Goal: Navigation & Orientation: Find specific page/section

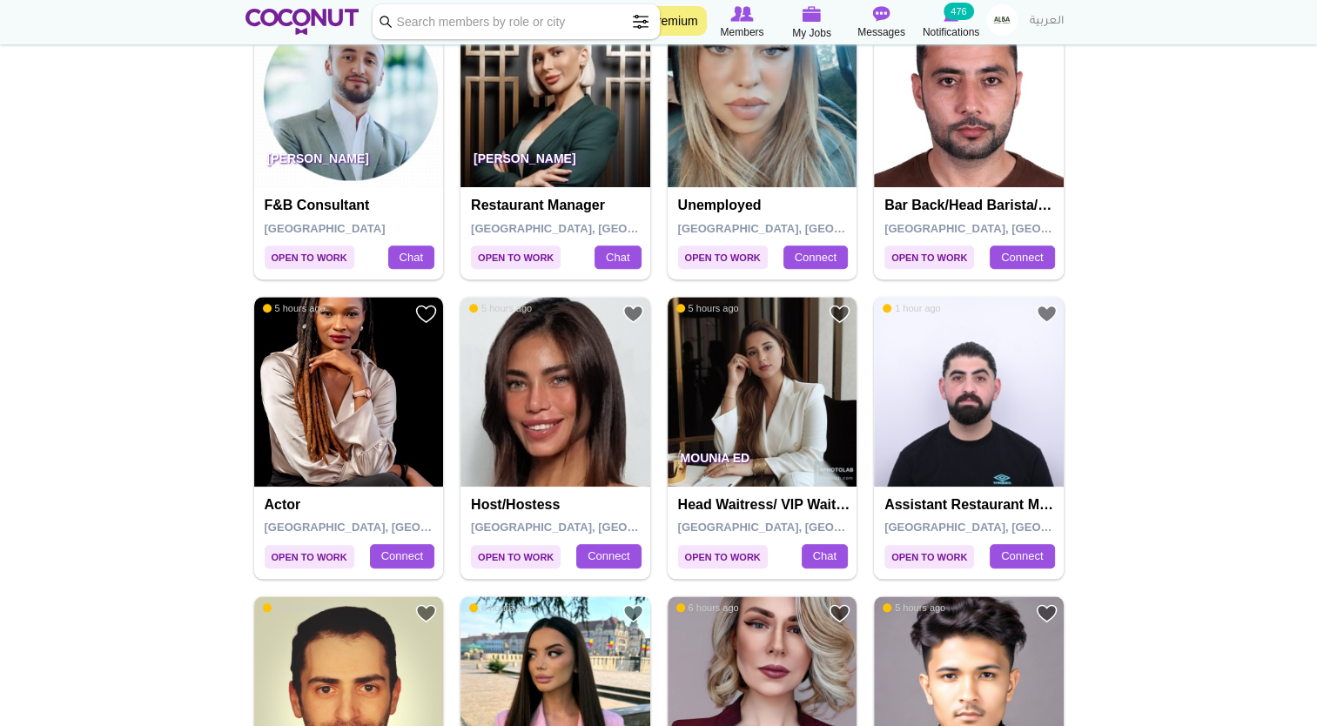
scroll to position [1828, 0]
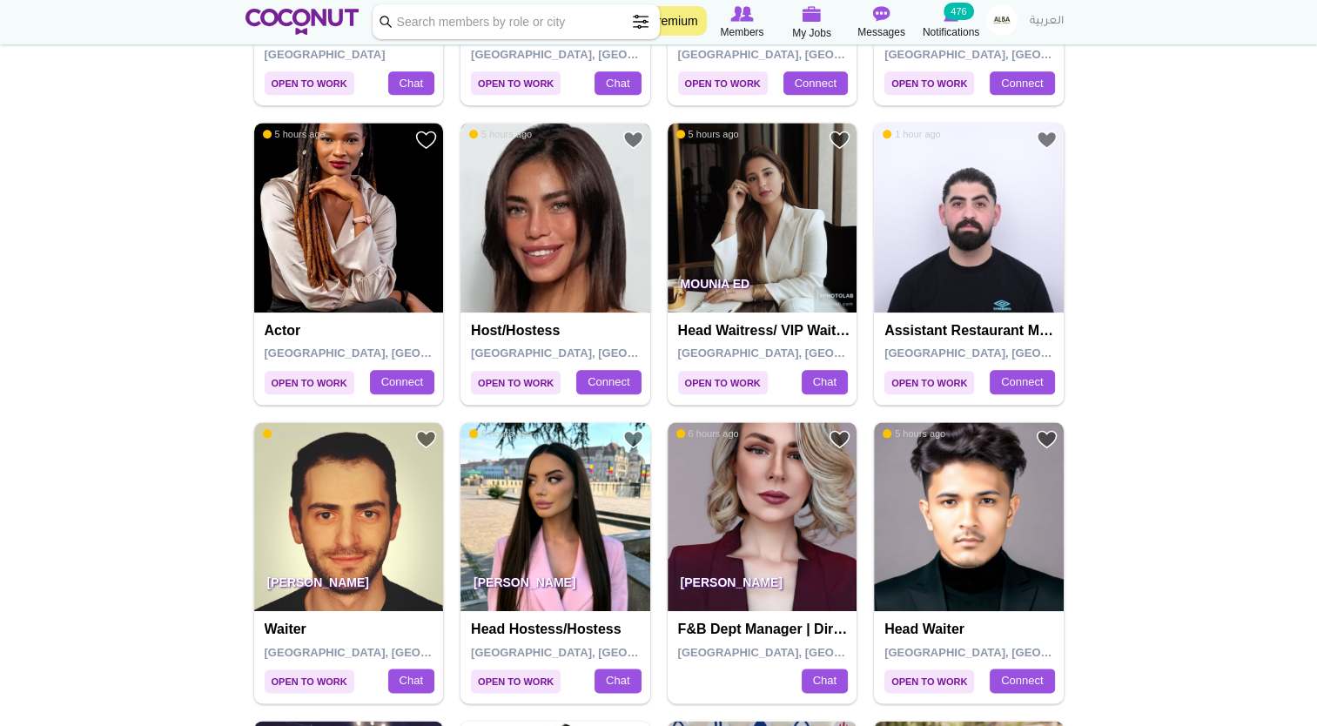
click at [498, 284] on img at bounding box center [556, 218] width 190 height 190
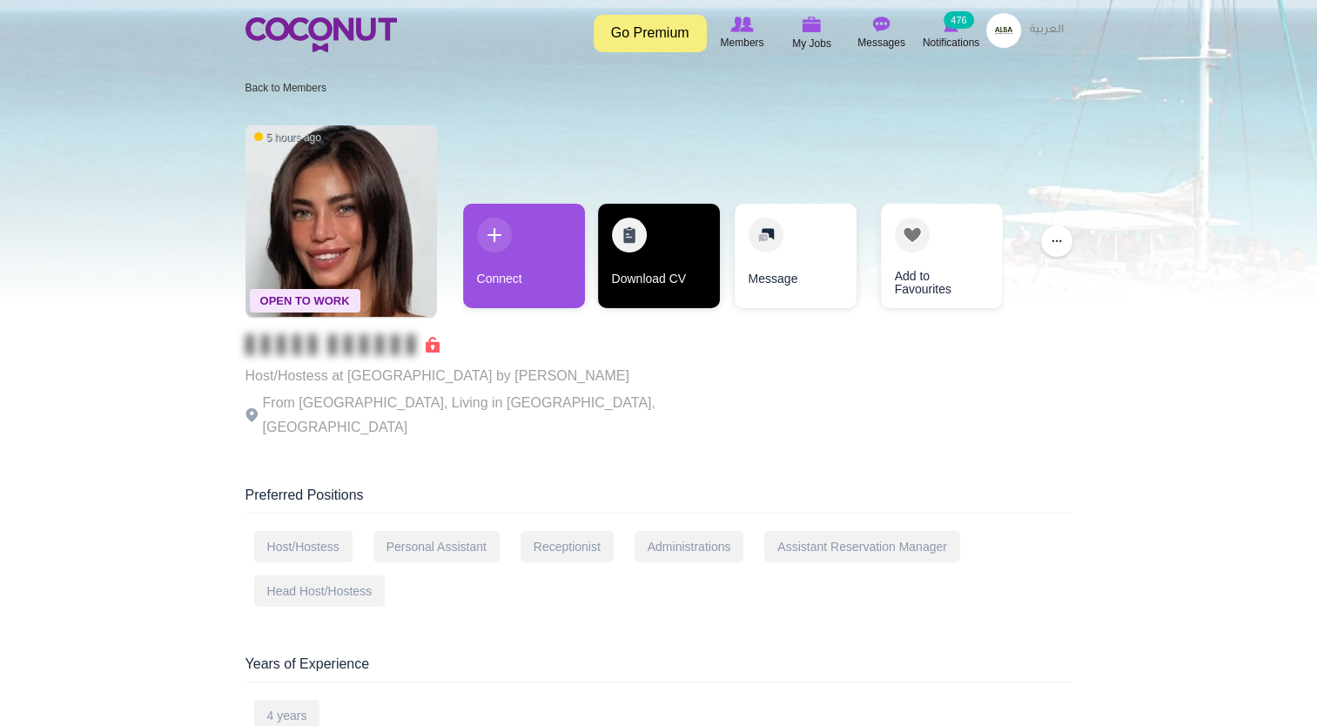
click at [647, 295] on link "Download CV" at bounding box center [659, 256] width 122 height 104
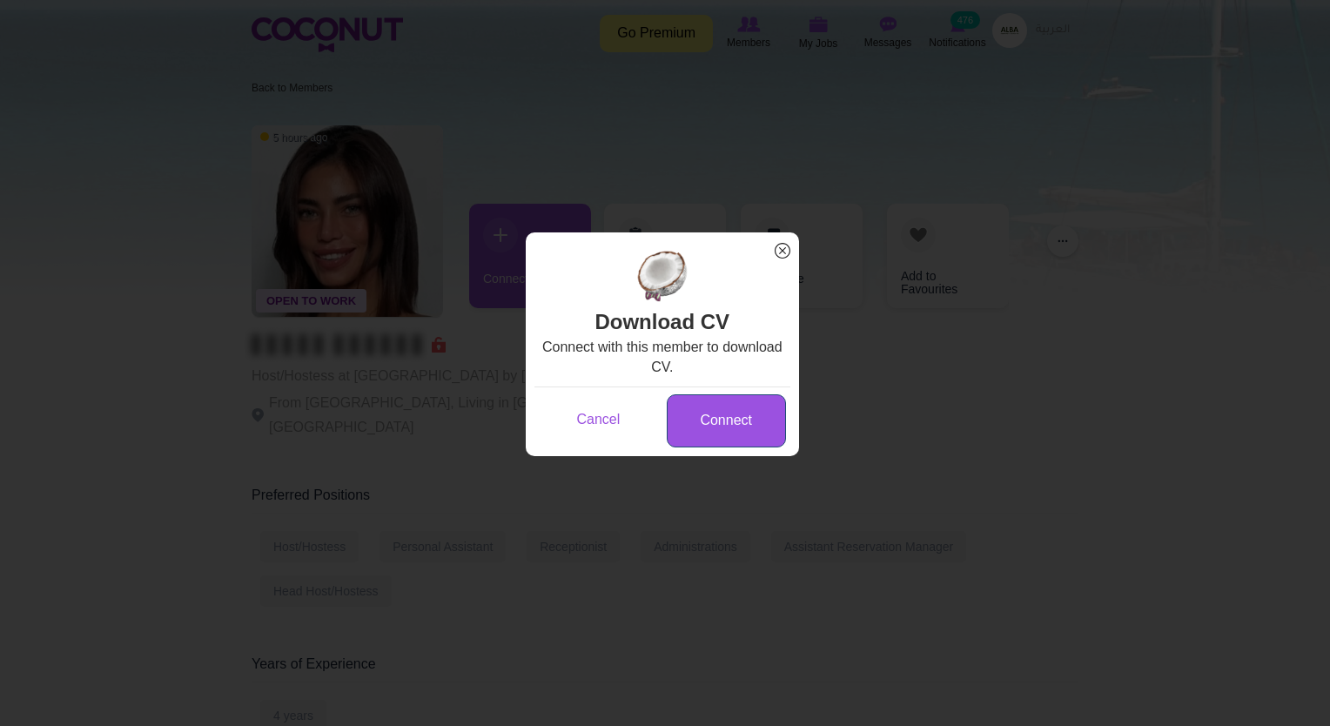
click at [686, 420] on link "Connect" at bounding box center [726, 420] width 119 height 53
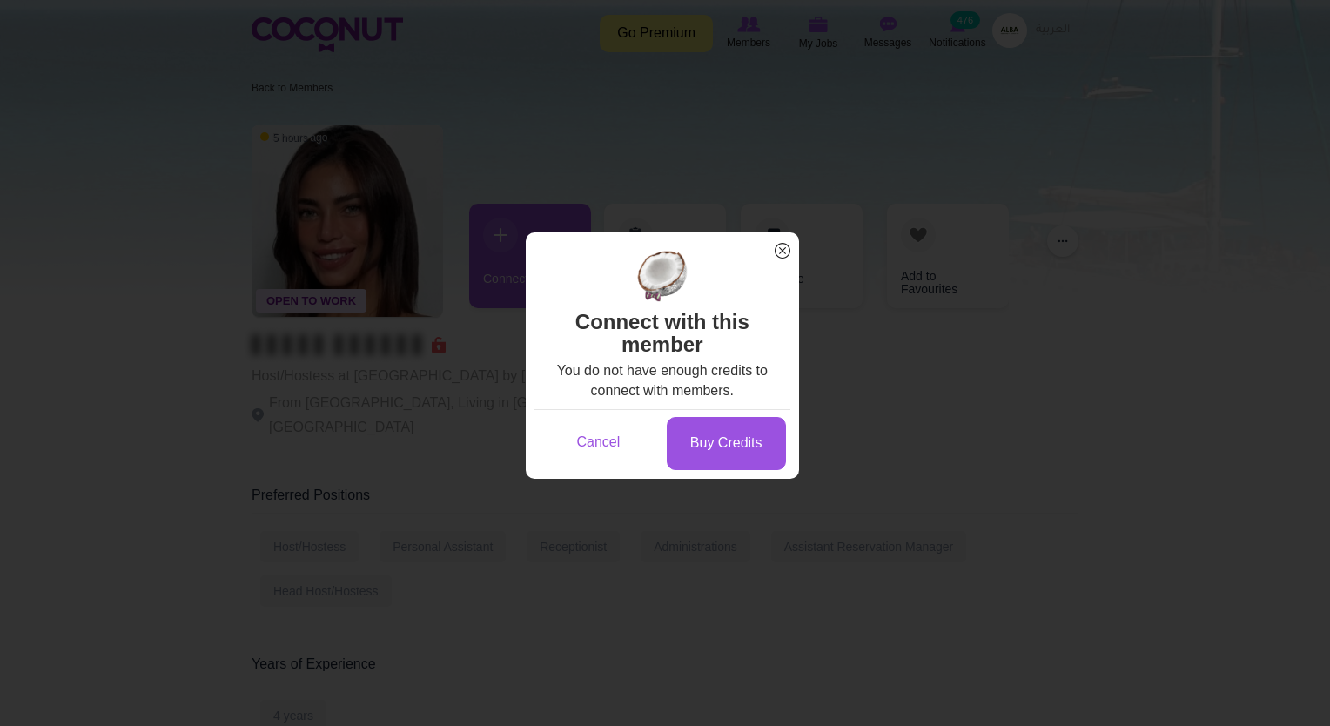
click at [782, 243] on span "x" at bounding box center [782, 250] width 23 height 23
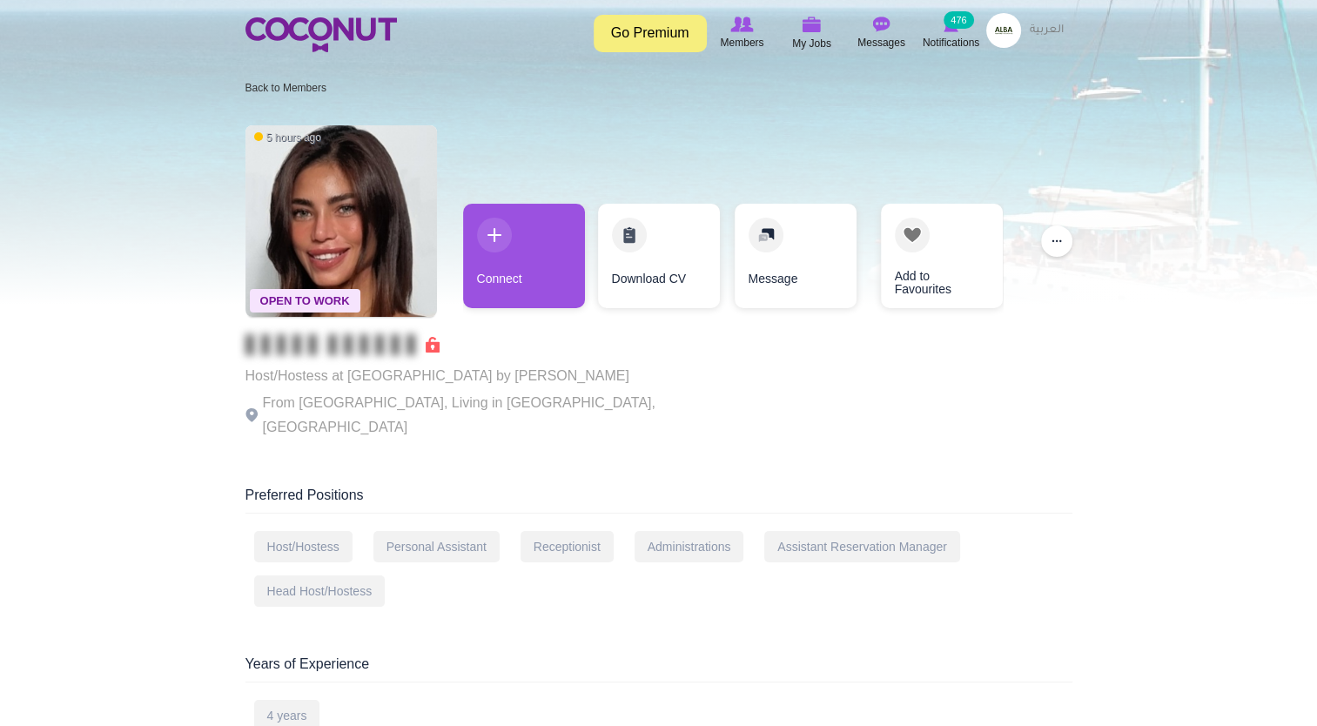
click at [414, 405] on p "From Spain, Living in Dubai, United Arab Emirates" at bounding box center [485, 415] width 479 height 49
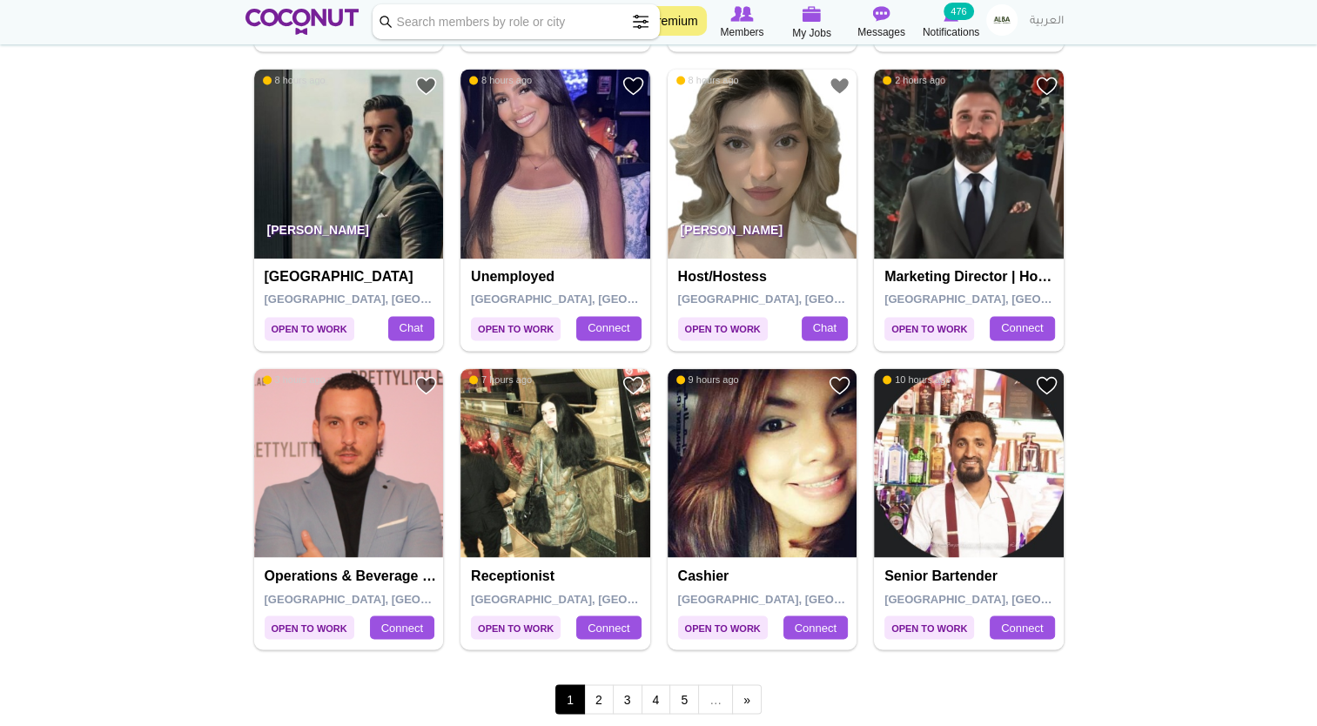
scroll to position [2873, 0]
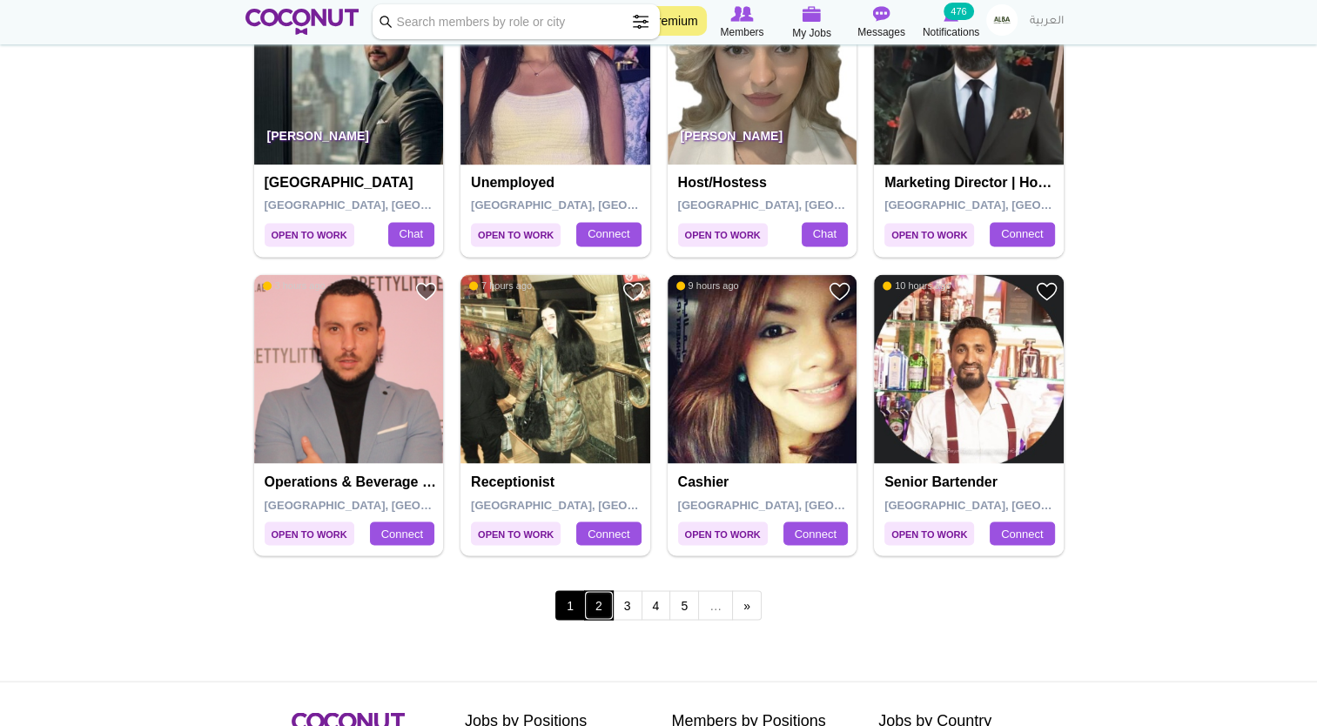
click at [600, 601] on link "2" at bounding box center [599, 605] width 30 height 30
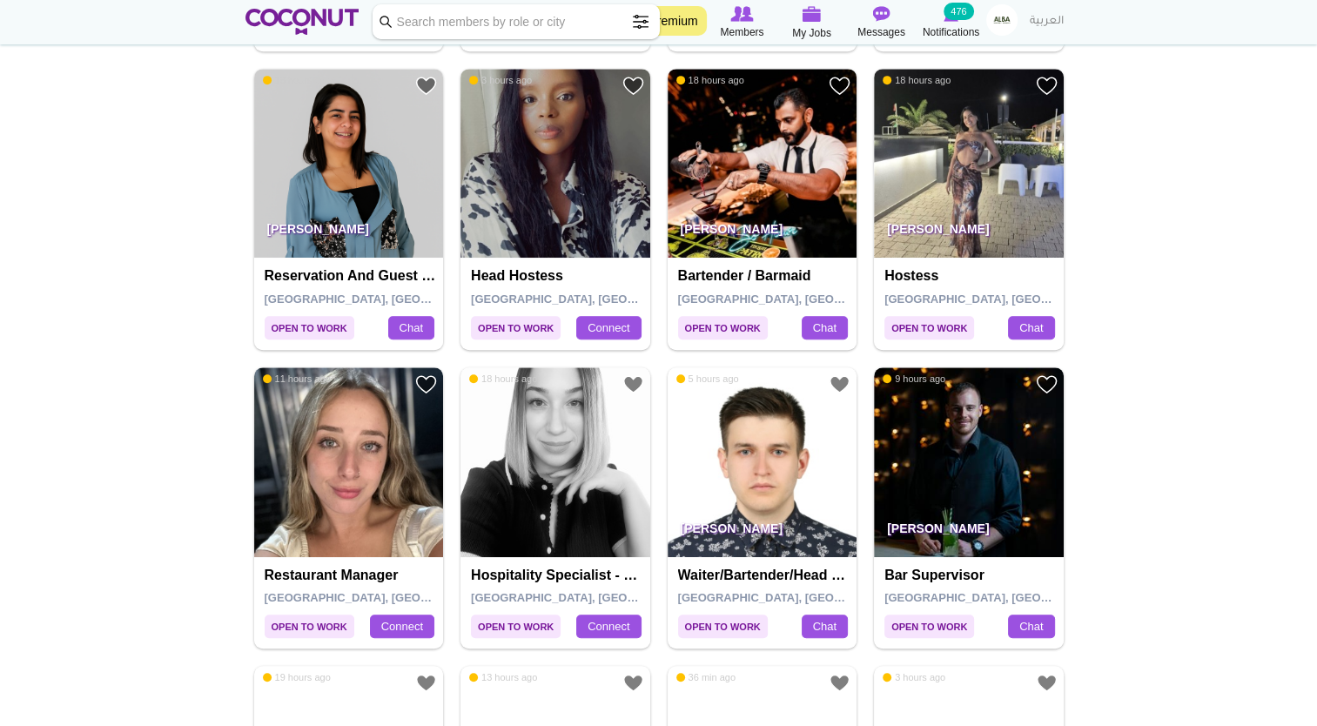
scroll to position [1045, 0]
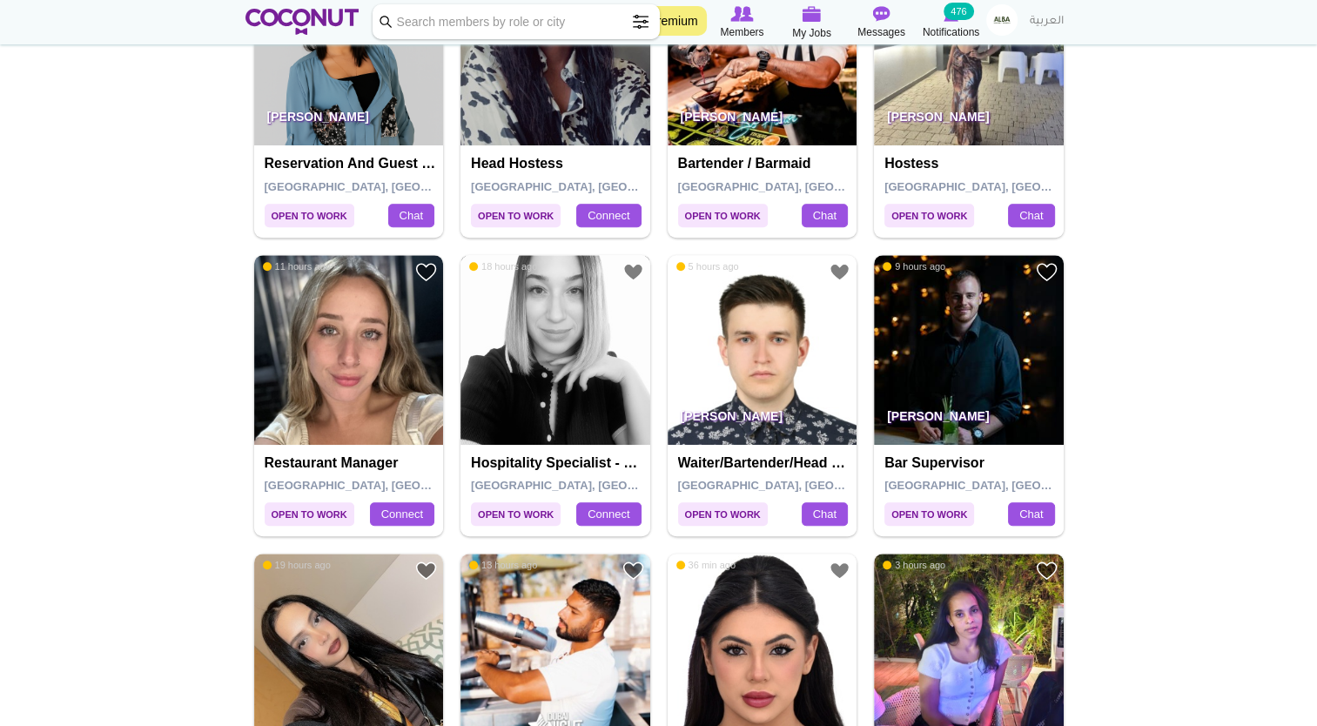
click at [566, 366] on img at bounding box center [556, 350] width 190 height 190
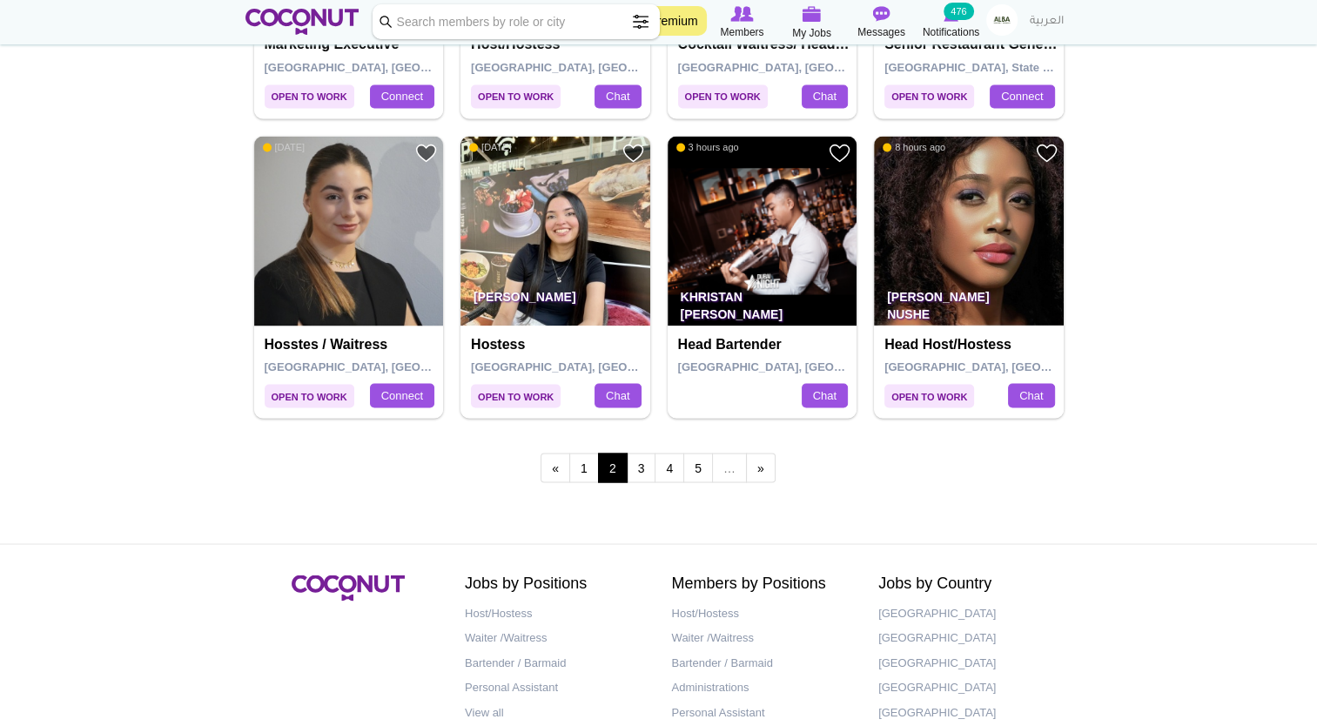
scroll to position [2960, 0]
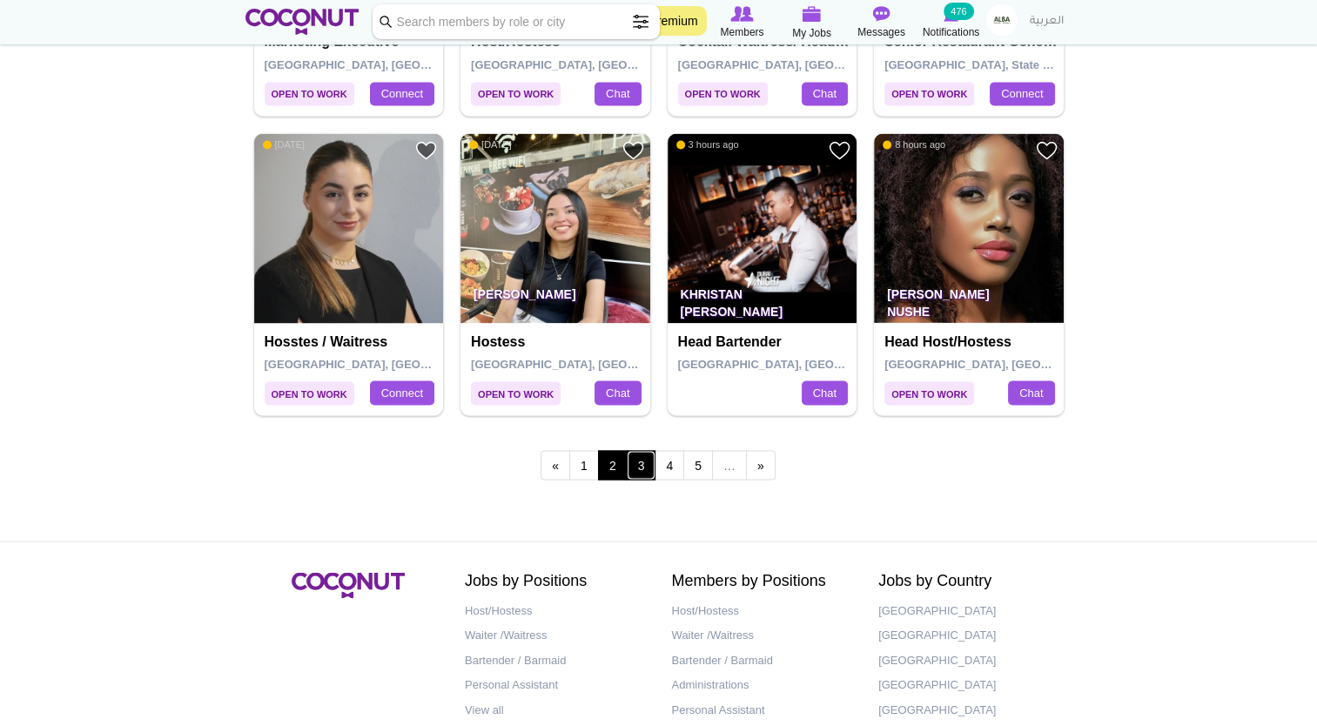
click at [651, 461] on link "3" at bounding box center [642, 465] width 30 height 30
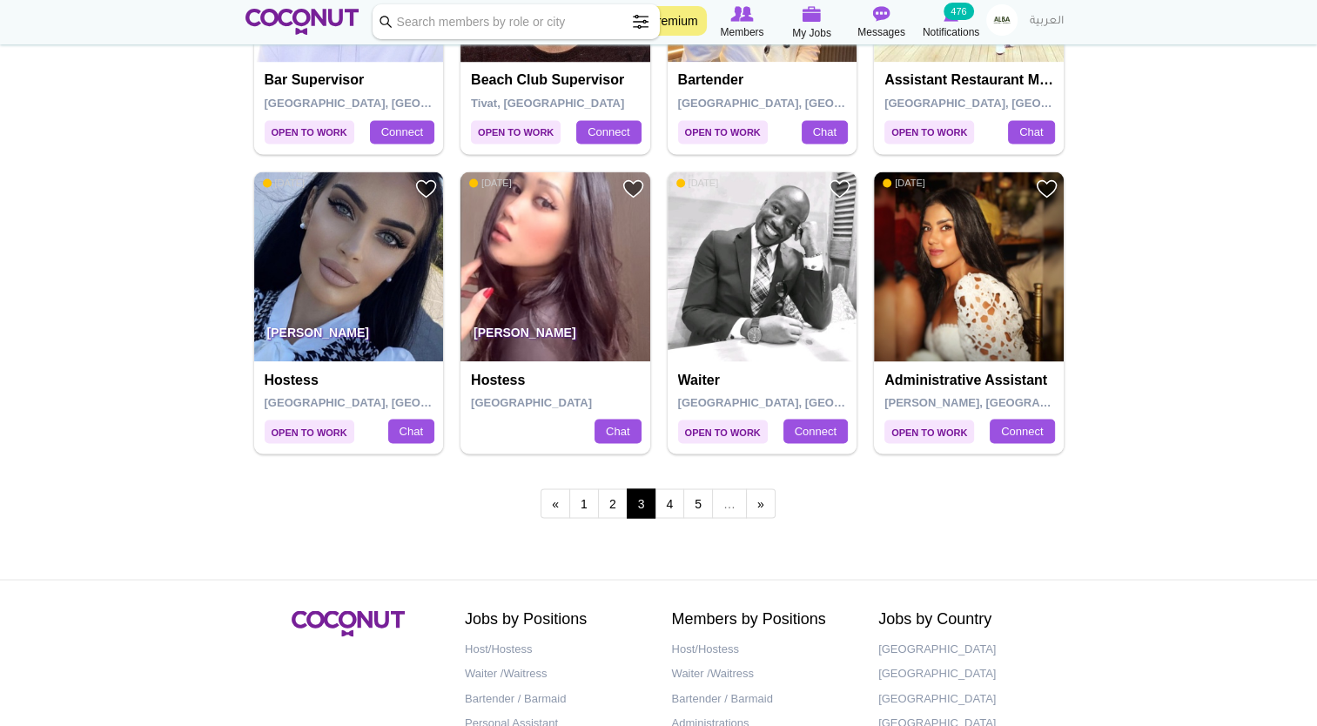
scroll to position [2960, 0]
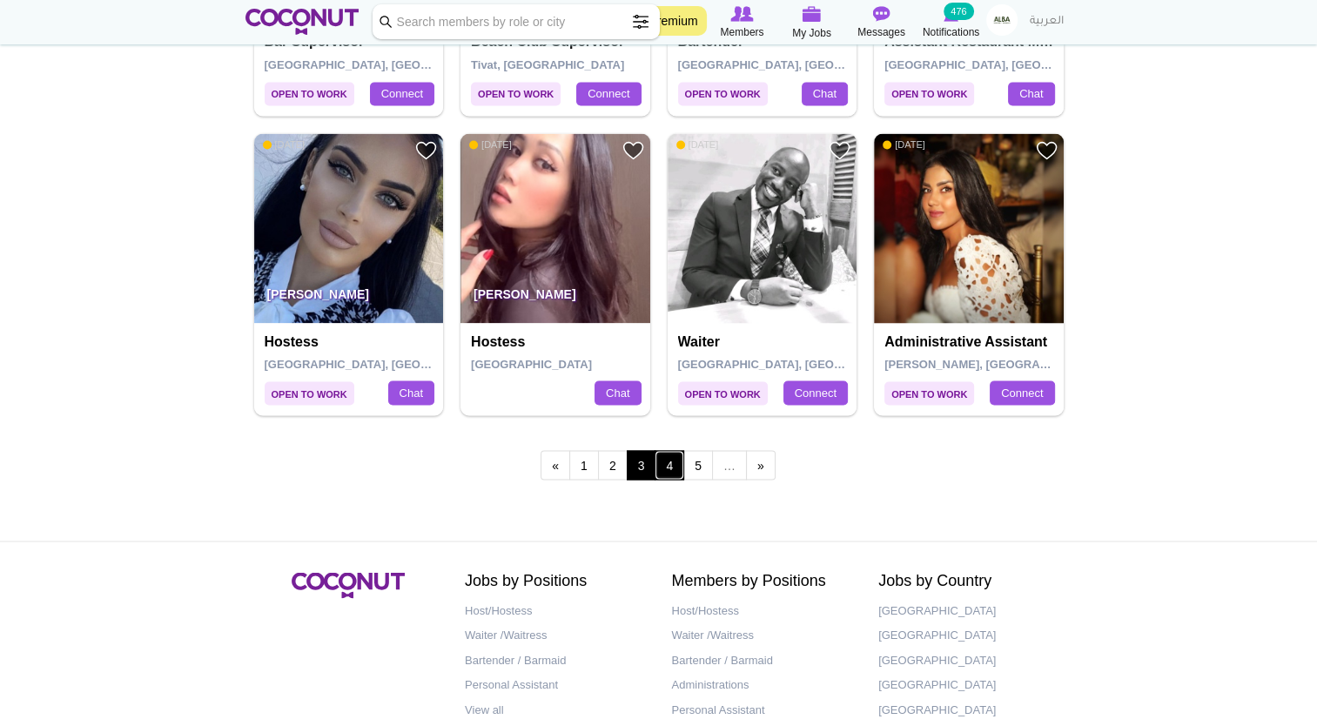
click at [677, 466] on link "4" at bounding box center [670, 465] width 30 height 30
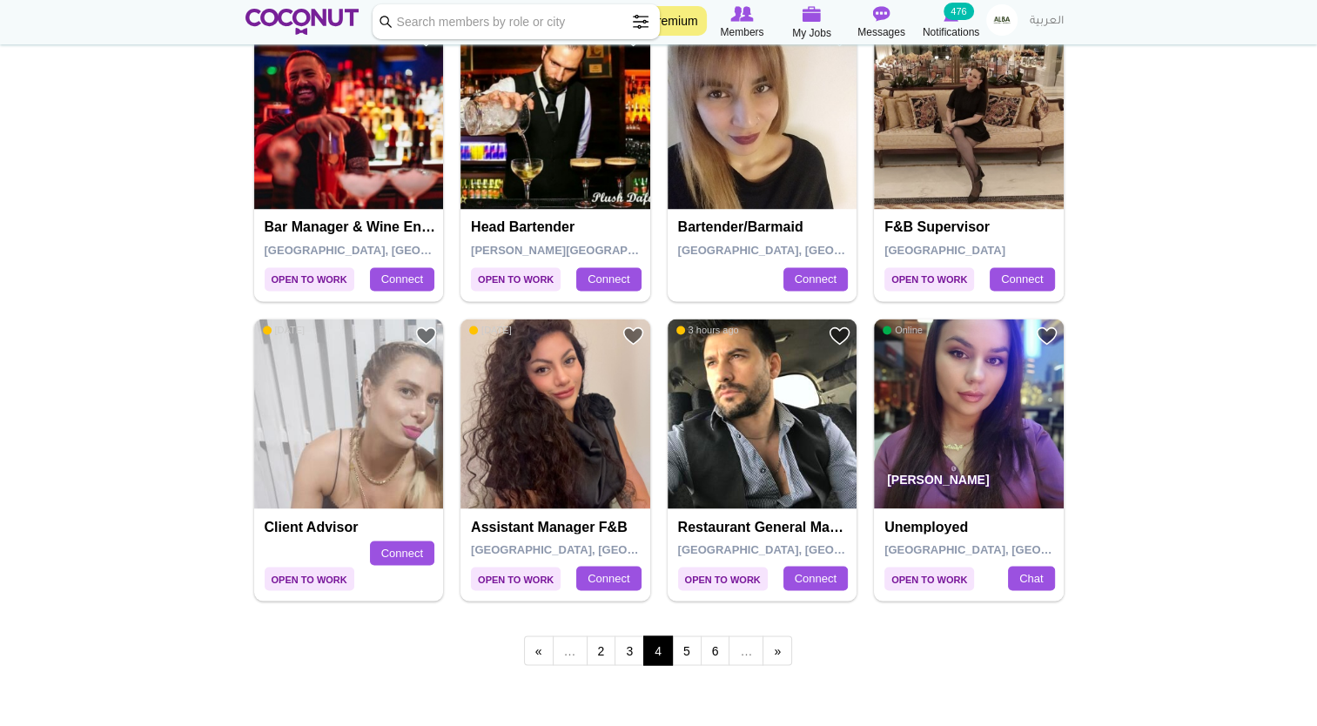
scroll to position [2786, 0]
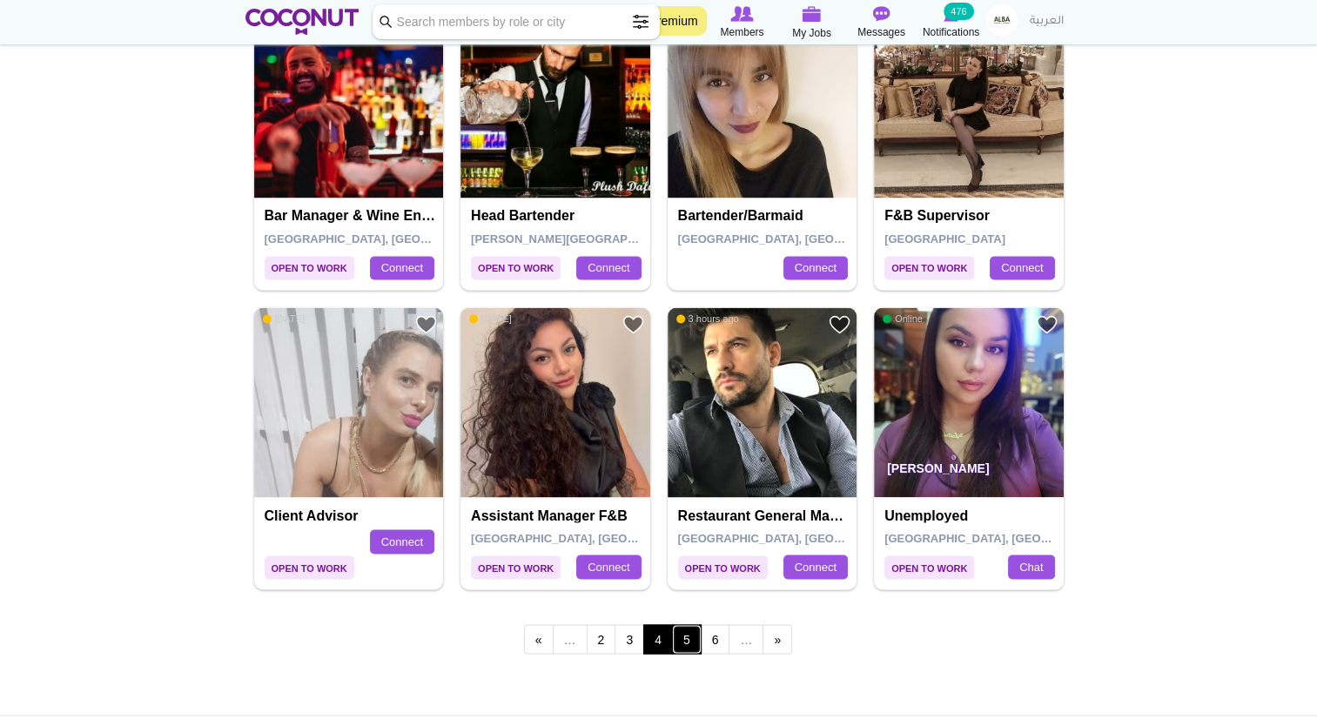
click at [686, 629] on link "5" at bounding box center [687, 639] width 30 height 30
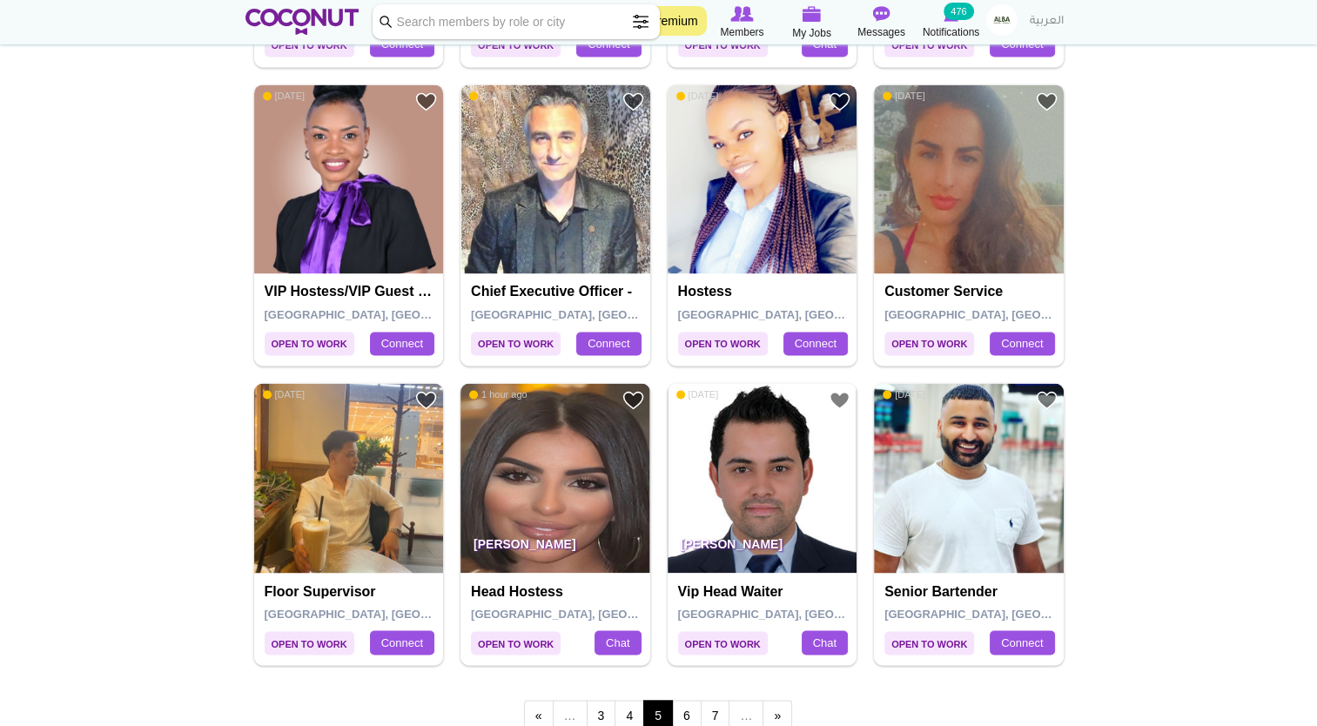
scroll to position [3051, 0]
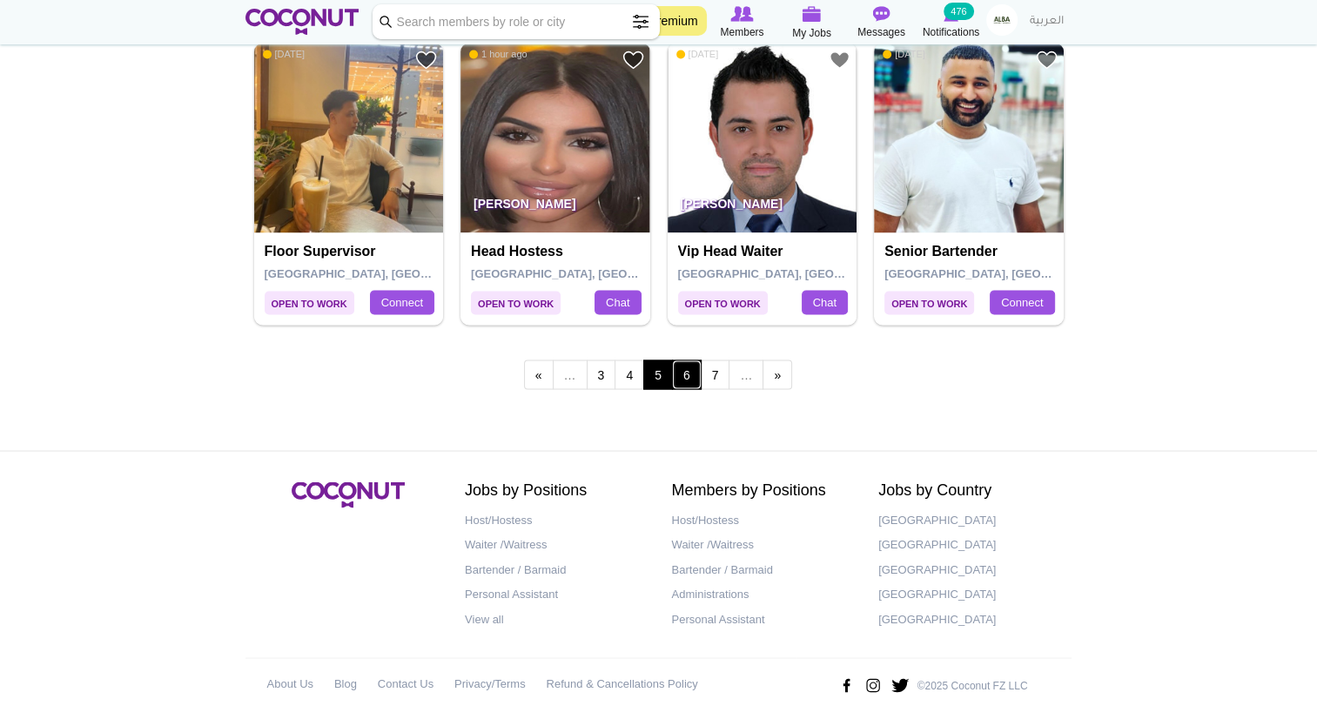
click at [686, 374] on link "6" at bounding box center [687, 375] width 30 height 30
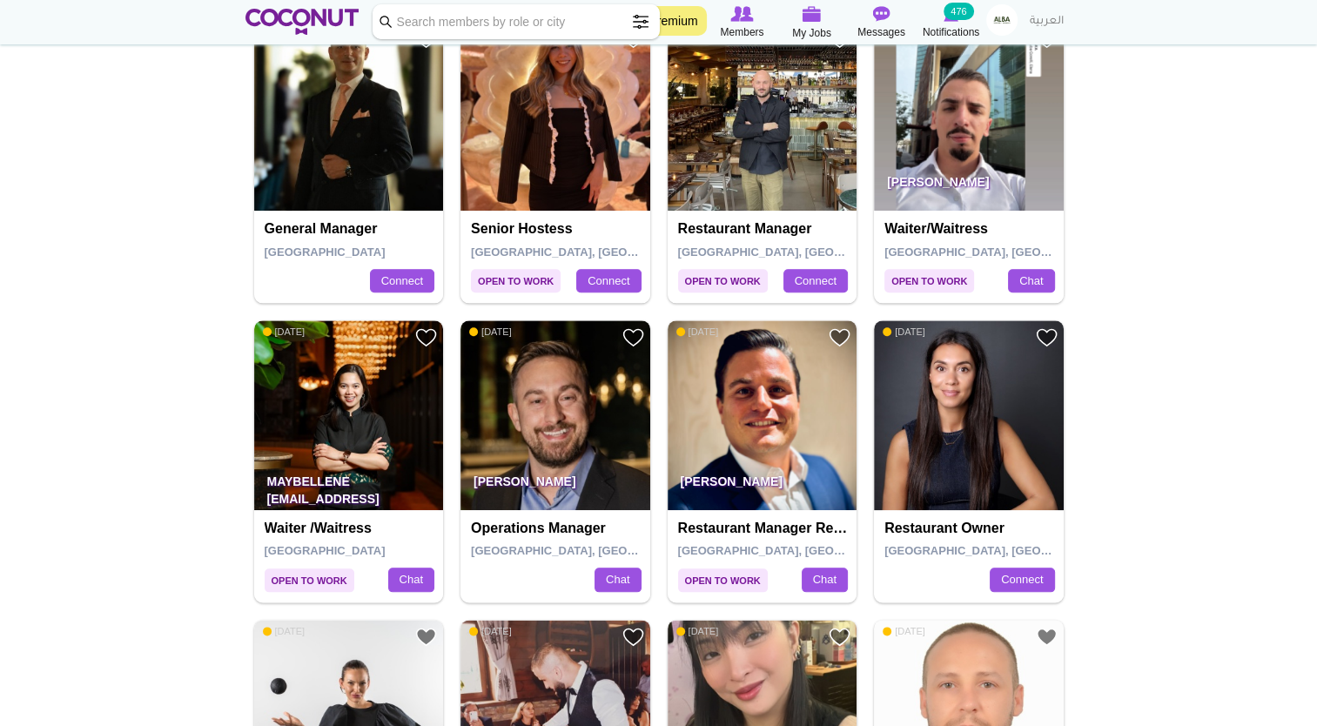
scroll to position [1828, 0]
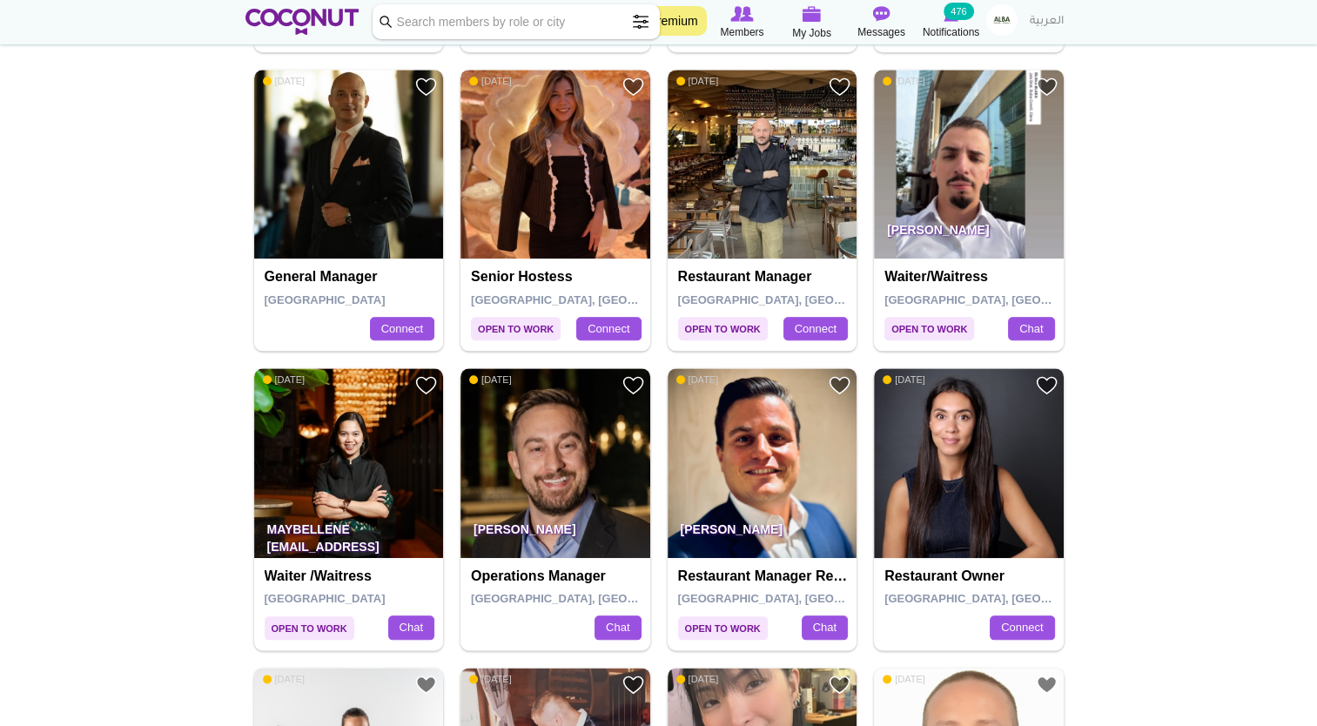
click at [548, 166] on img at bounding box center [556, 165] width 190 height 190
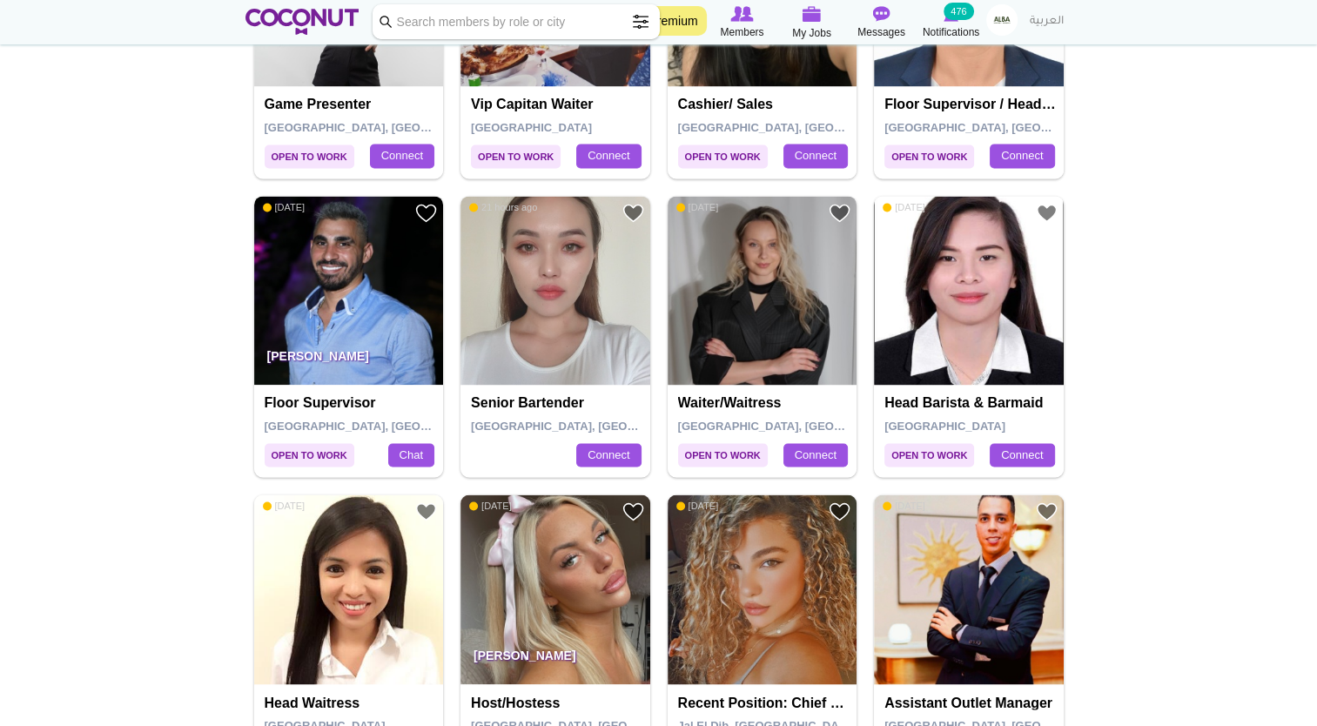
scroll to position [2699, 0]
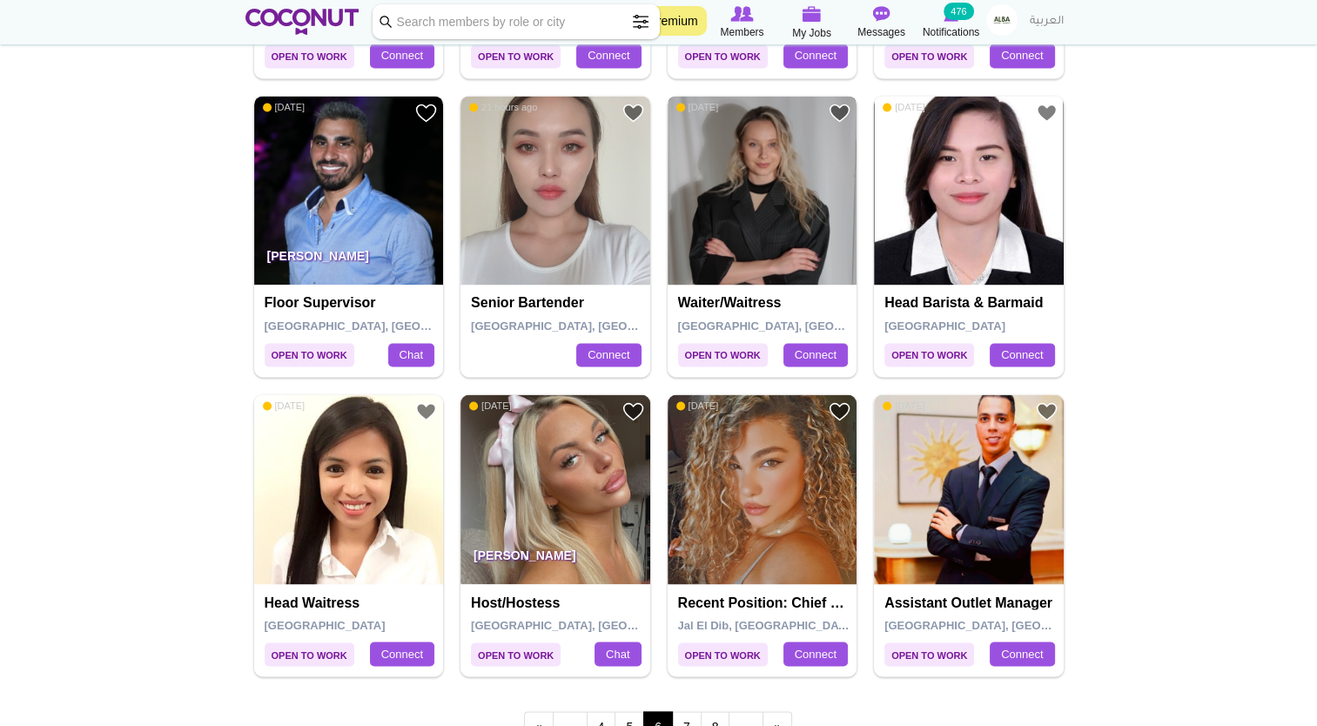
click at [762, 211] on img at bounding box center [763, 191] width 190 height 190
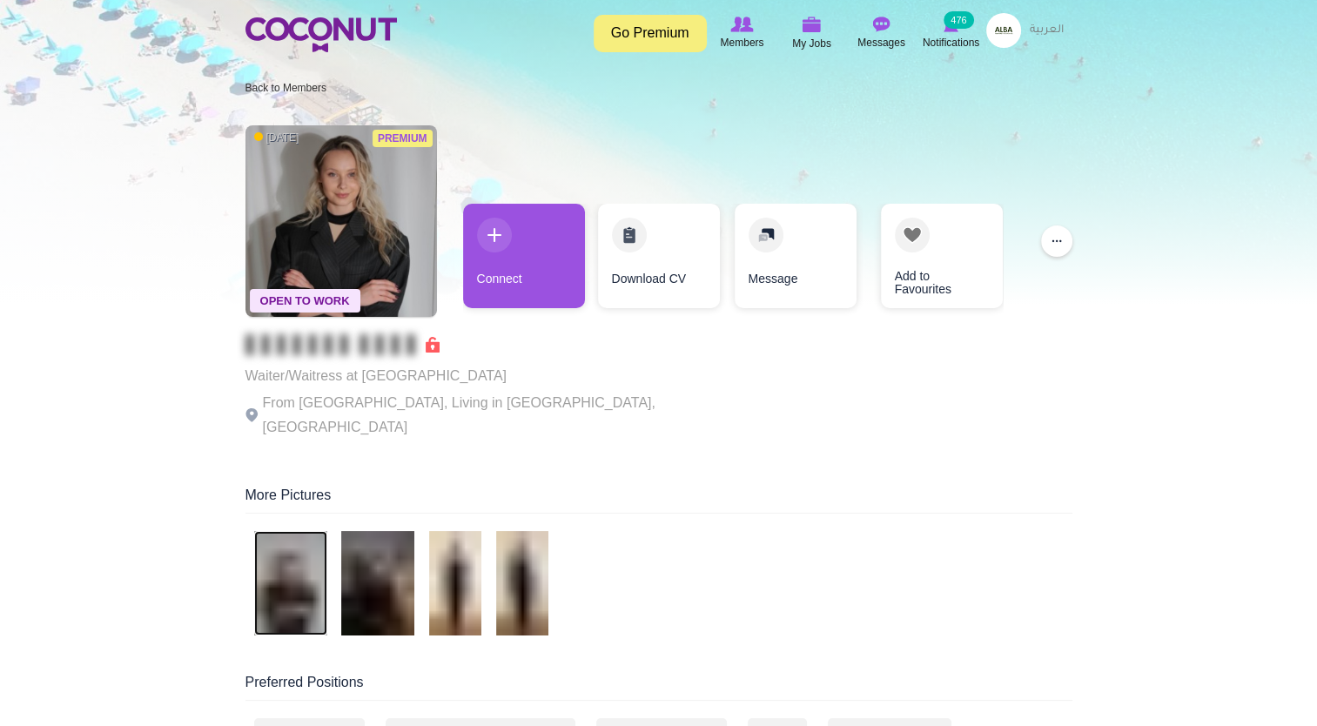
click at [303, 574] on img at bounding box center [290, 583] width 73 height 104
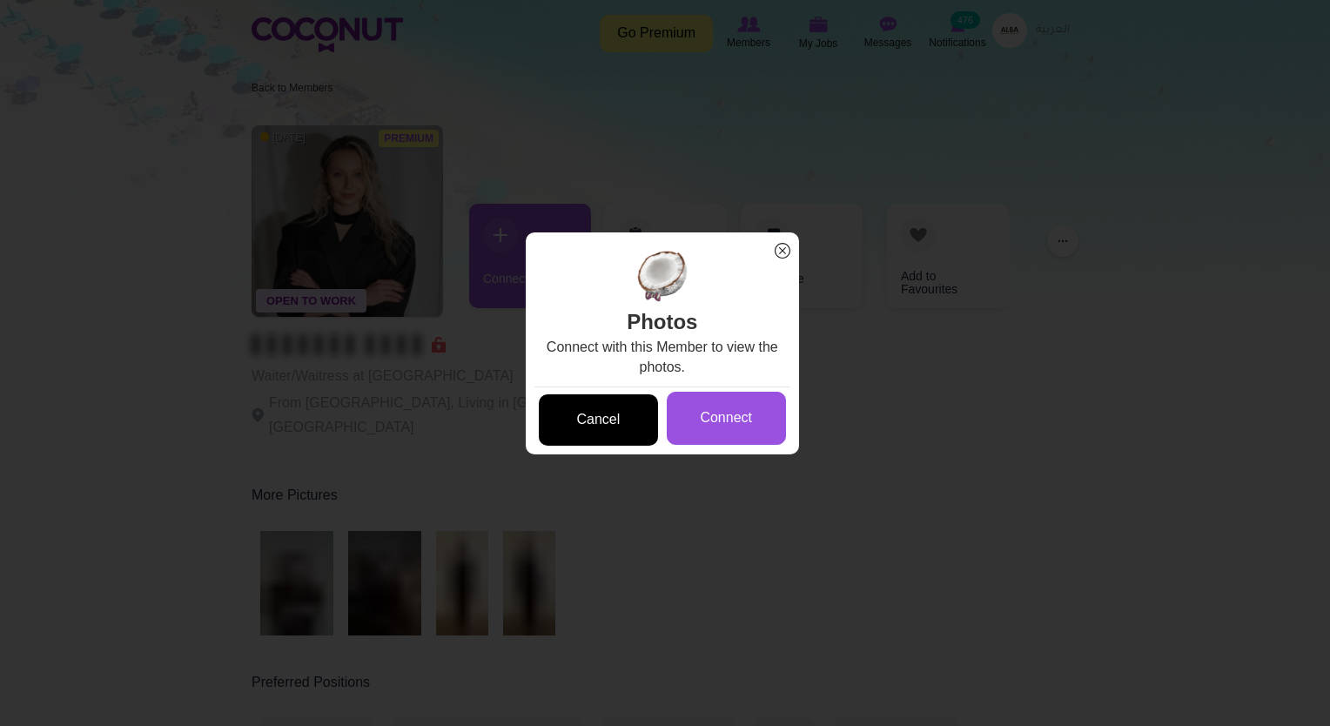
click at [616, 432] on link "Cancel" at bounding box center [598, 419] width 119 height 51
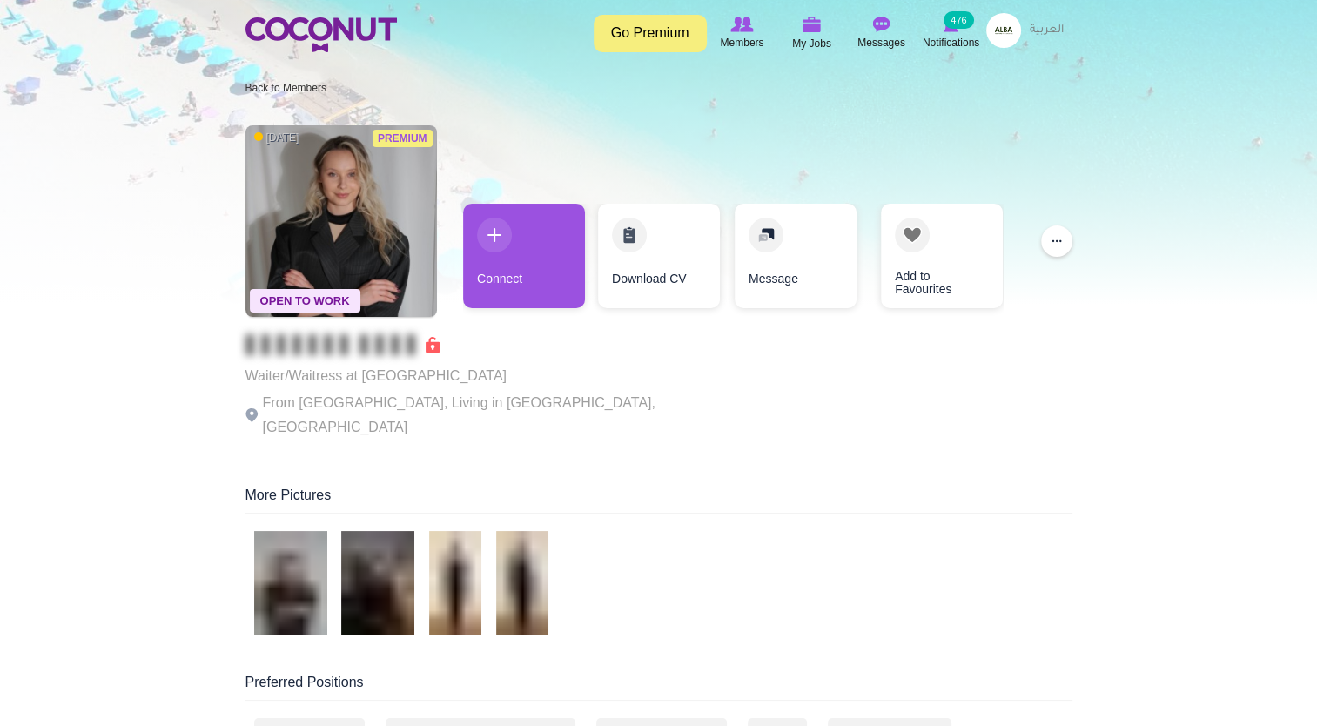
click at [616, 531] on div at bounding box center [659, 586] width 827 height 111
